Goal: Find specific page/section: Find specific page/section

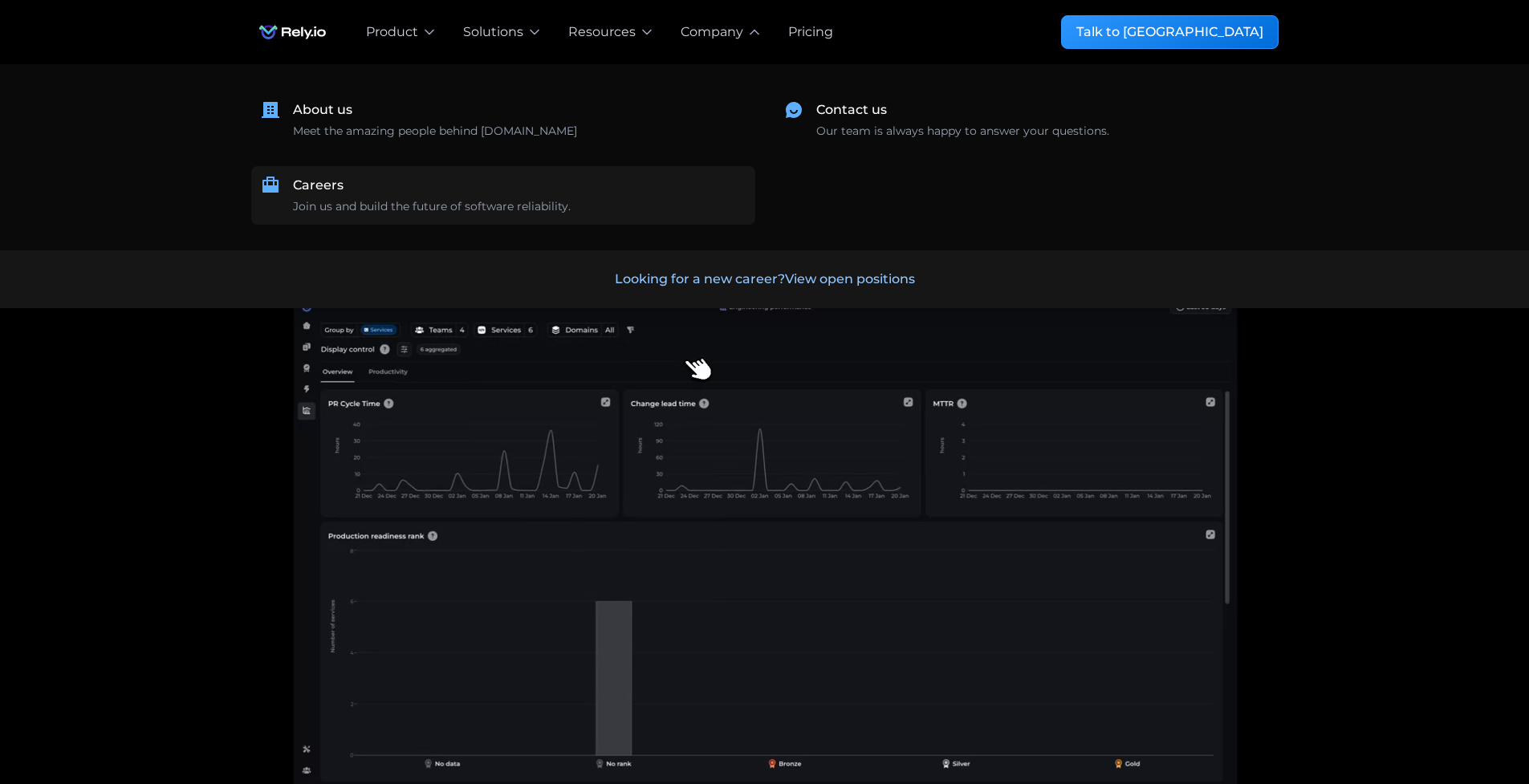
click at [435, 203] on div "Join us and build the future of software reliability." at bounding box center [432, 206] width 278 height 17
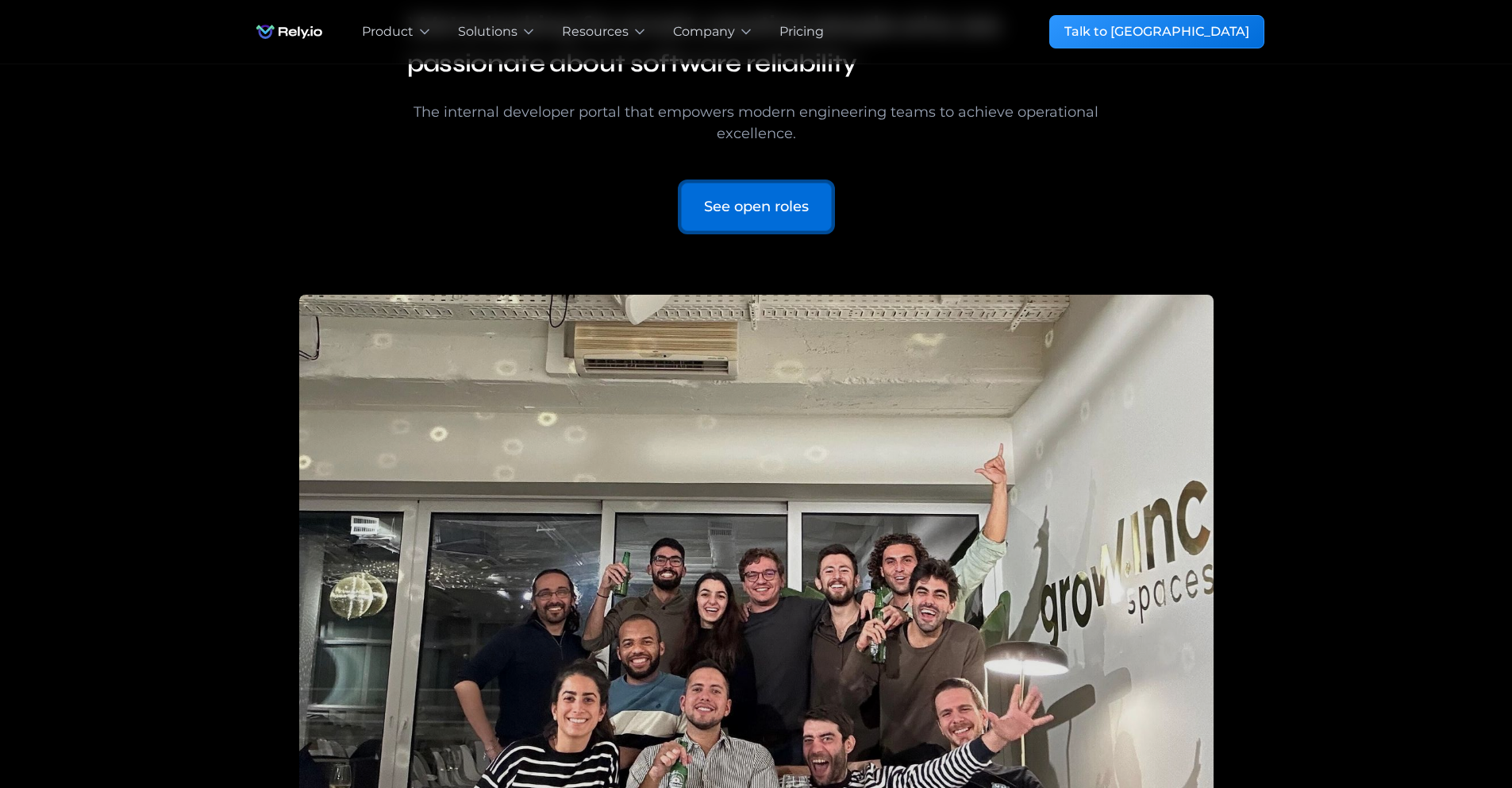
click at [731, 188] on link "See open roles" at bounding box center [757, 206] width 151 height 48
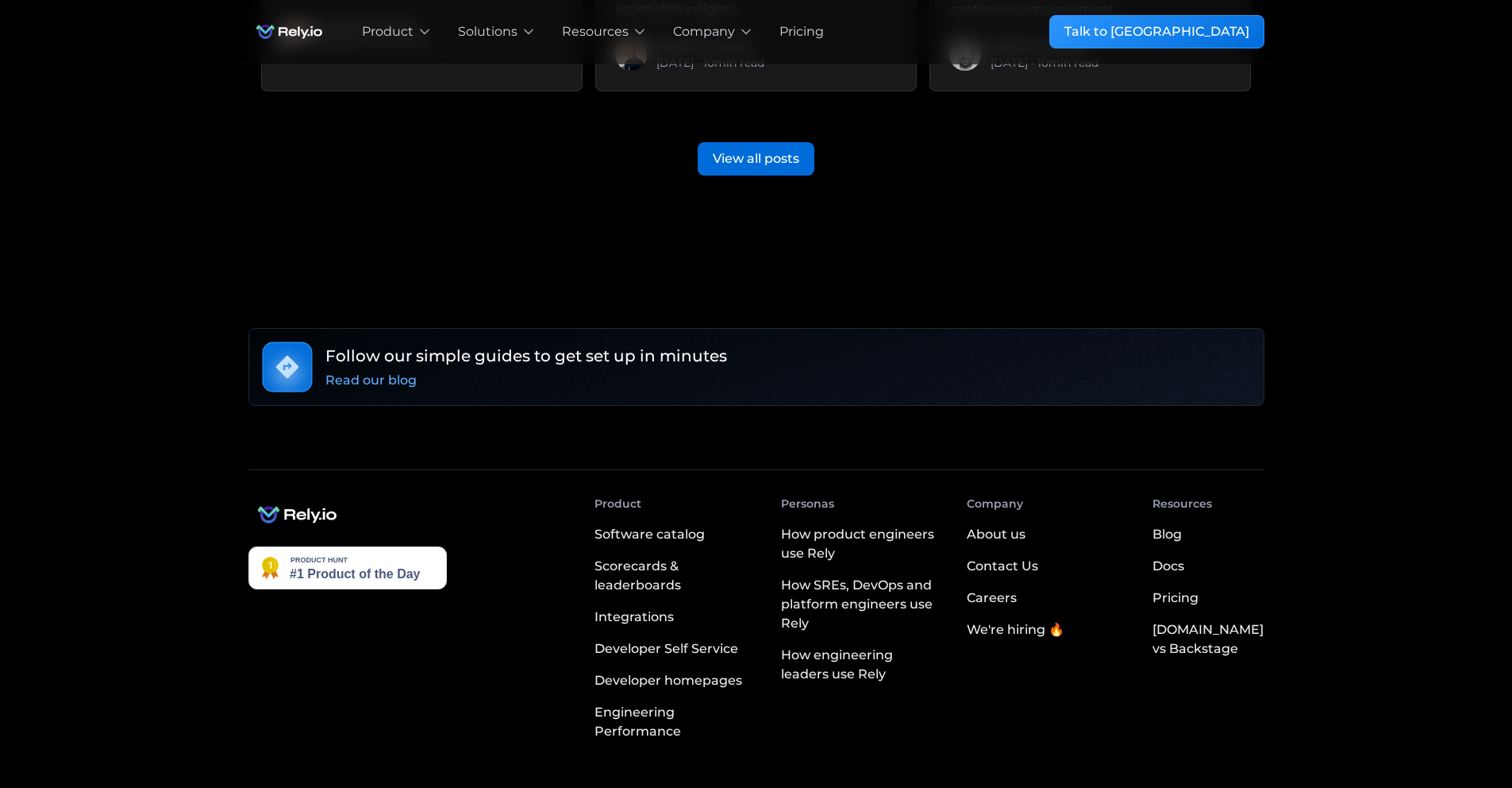
scroll to position [4018, 0]
